Goal: Check status: Check status

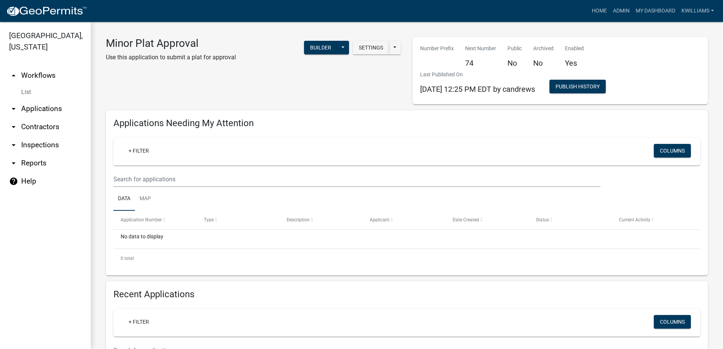
click at [39, 108] on link "arrow_drop_down Applications" at bounding box center [45, 109] width 91 height 18
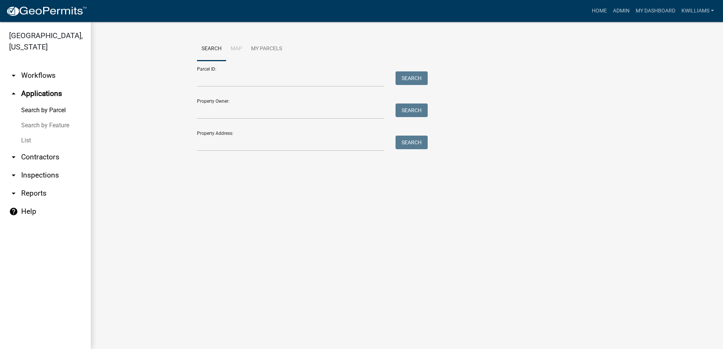
click at [28, 139] on link "List" at bounding box center [45, 140] width 91 height 15
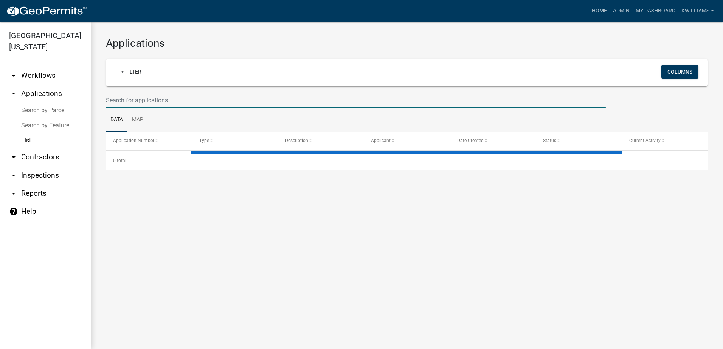
click at [160, 101] on input "text" at bounding box center [356, 100] width 500 height 15
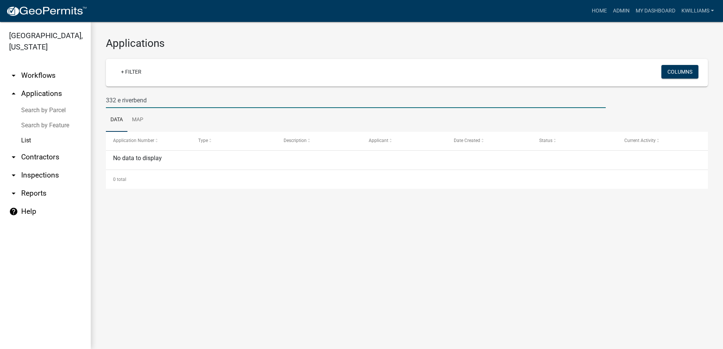
click at [133, 94] on input "332 e riverbend" at bounding box center [356, 100] width 500 height 15
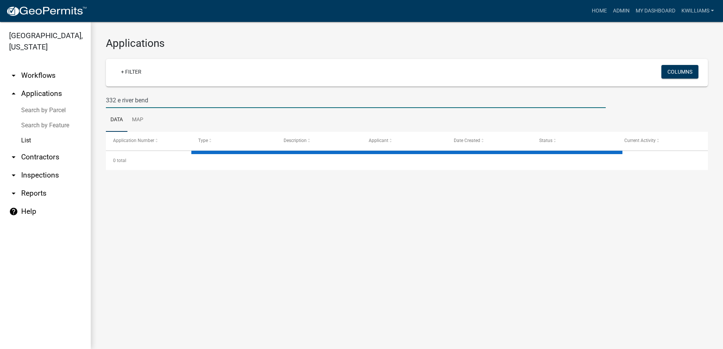
click at [119, 97] on input "332 e river bend" at bounding box center [356, 100] width 500 height 15
click at [118, 99] on input "332 e river bend" at bounding box center [356, 100] width 500 height 15
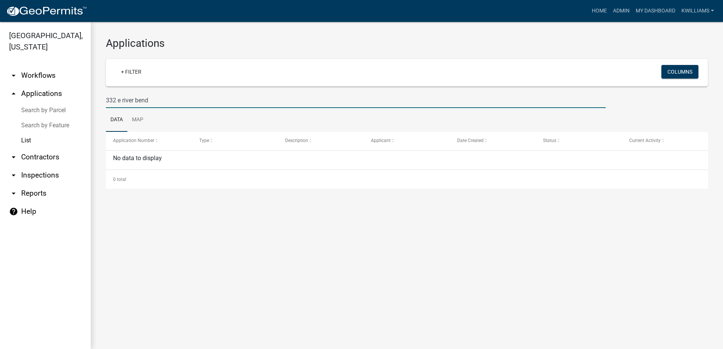
click at [119, 100] on input "332 e river bend" at bounding box center [356, 100] width 500 height 15
click at [121, 101] on input "332 e river bend" at bounding box center [356, 100] width 500 height 15
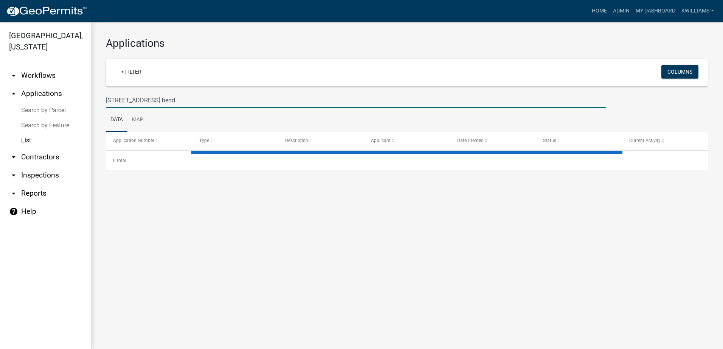
type input "[STREET_ADDRESS] bend"
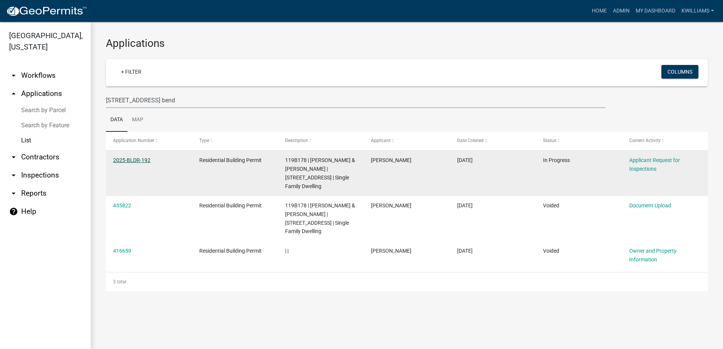
click at [138, 159] on link "2025-BLDR-192" at bounding box center [131, 160] width 37 height 6
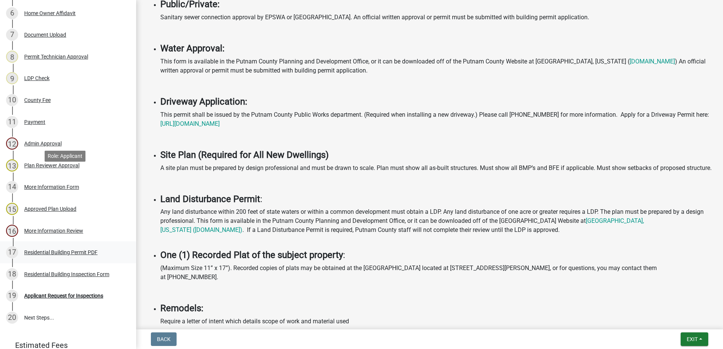
scroll to position [265, 0]
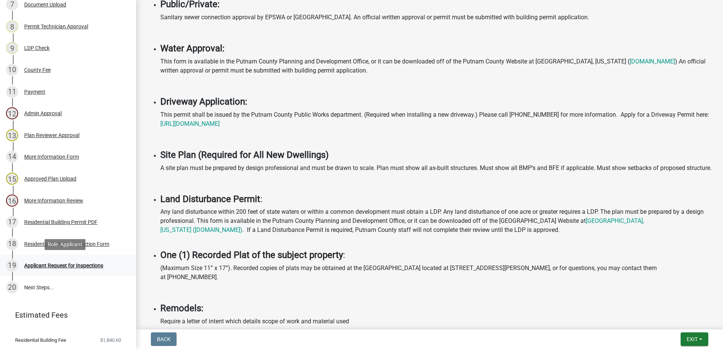
click at [42, 265] on div "Applicant Request for Inspections" at bounding box center [63, 265] width 79 height 5
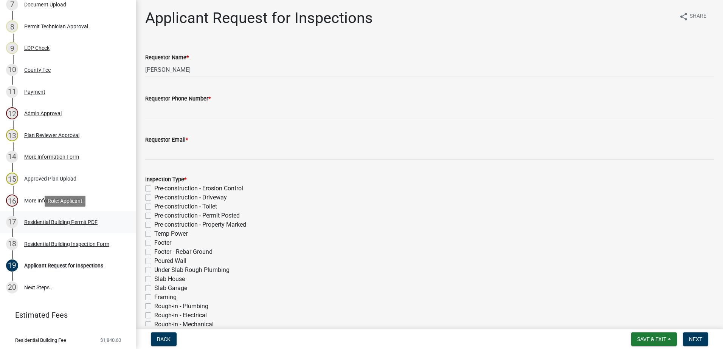
click at [60, 221] on div "Residential Building Permit PDF" at bounding box center [60, 222] width 73 height 5
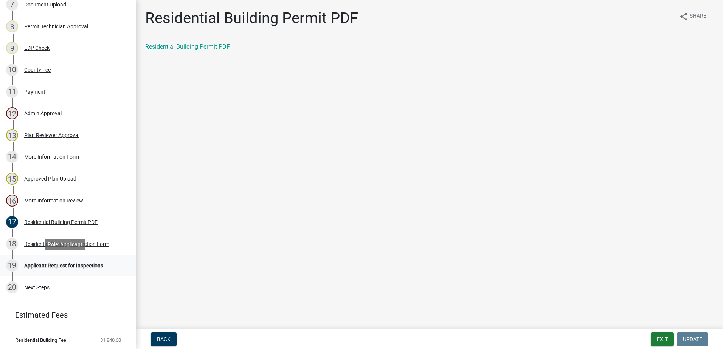
click at [46, 263] on div "Applicant Request for Inspections" at bounding box center [63, 265] width 79 height 5
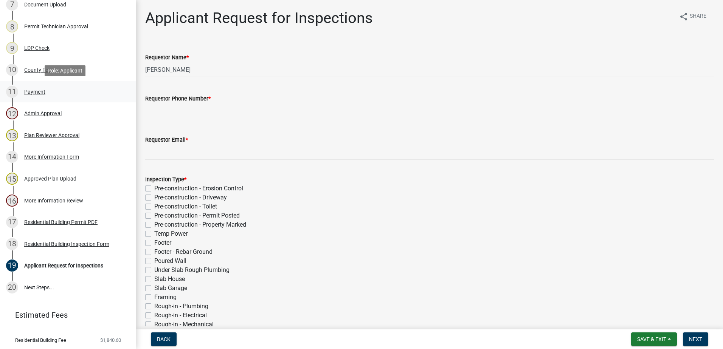
click at [36, 89] on div "Payment" at bounding box center [34, 91] width 21 height 5
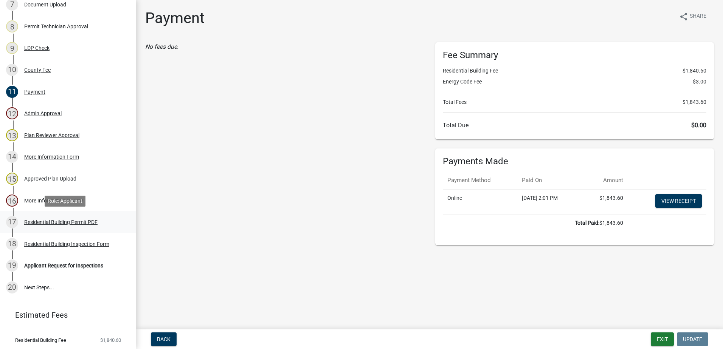
click at [55, 221] on div "Residential Building Permit PDF" at bounding box center [60, 222] width 73 height 5
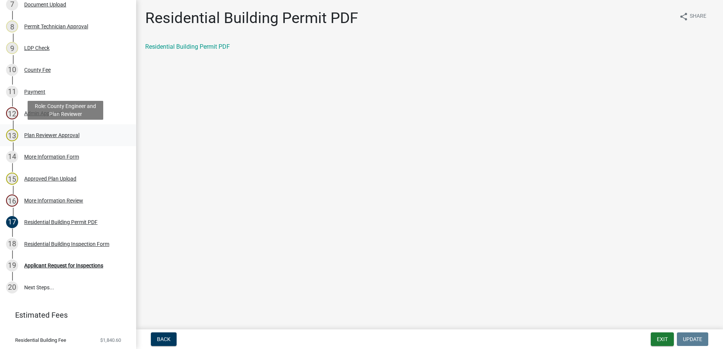
click at [46, 128] on link "13 Plan Reviewer Approval" at bounding box center [68, 135] width 136 height 22
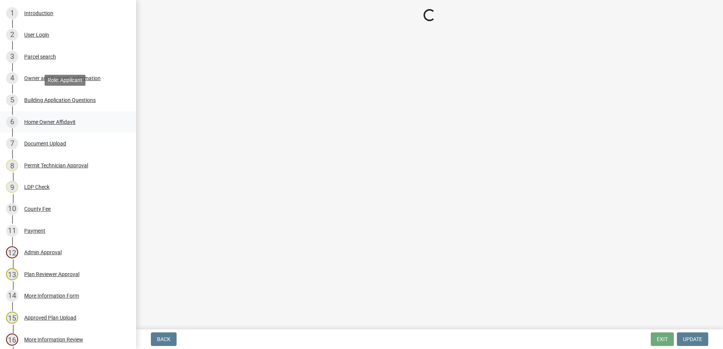
scroll to position [76, 0]
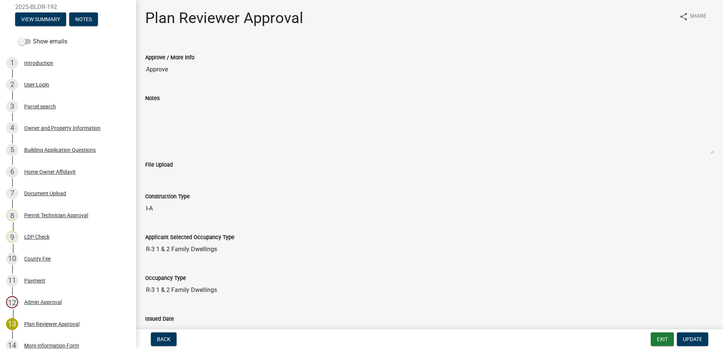
click at [63, 124] on div "4 Owner and Property Information" at bounding box center [65, 128] width 118 height 12
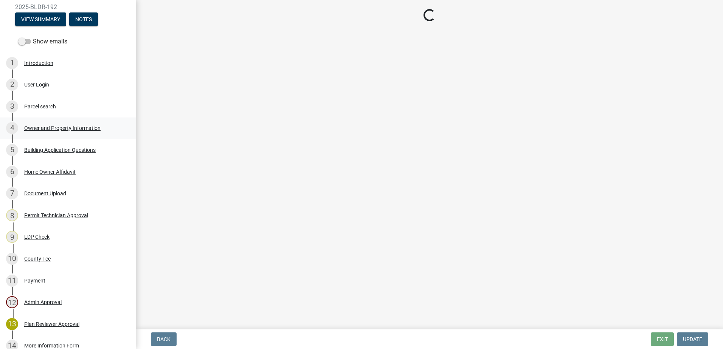
select select "a6b90f04-145f-43dc-a4e6-6d5ec8e28ec9"
select select "83394b22-4a11-496c-8e5c-75ade2e72faf"
select select "469c5908-2854-42d5-89ed-bee7fc26529e"
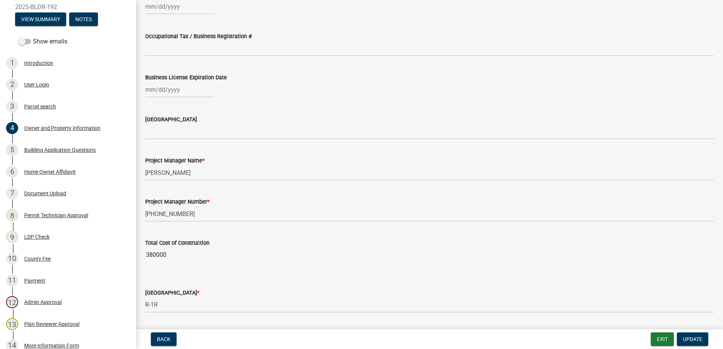
scroll to position [1058, 0]
